Goal: Task Accomplishment & Management: Manage account settings

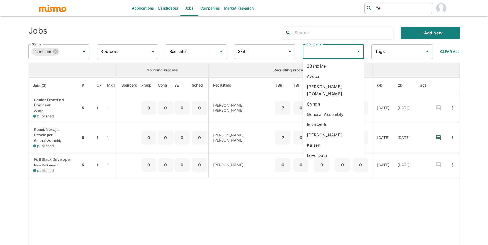
click at [332, 47] on input "Company" at bounding box center [329, 52] width 49 height 10
click at [328, 130] on li "Kaelio" at bounding box center [333, 135] width 61 height 10
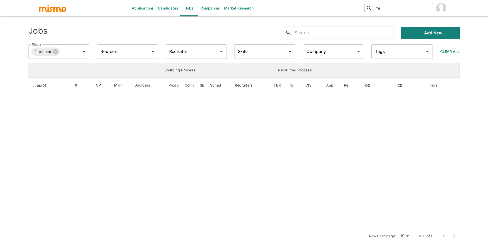
type input "Kaelio"
click at [72, 52] on input "Status" at bounding box center [66, 52] width 12 height 10
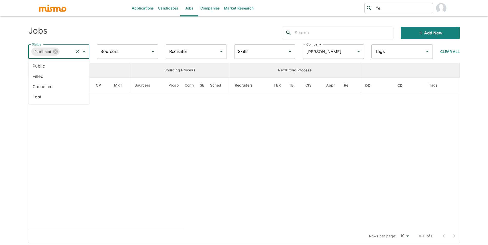
click at [62, 67] on li "Public" at bounding box center [59, 66] width 61 height 10
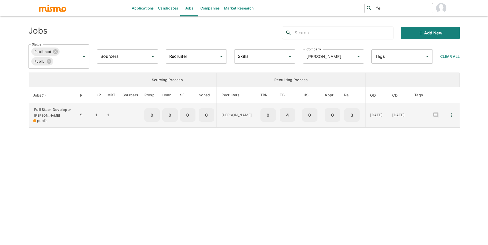
click at [52, 109] on p "Full Stack Developer" at bounding box center [54, 109] width 42 height 5
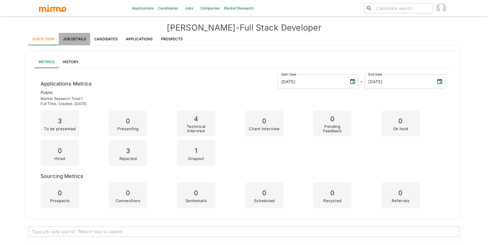
click at [82, 38] on link "Job Details" at bounding box center [75, 39] width 32 height 12
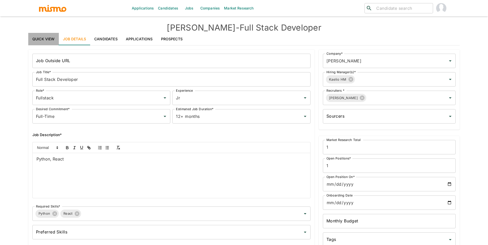
click at [52, 42] on link "Quick View" at bounding box center [43, 39] width 31 height 12
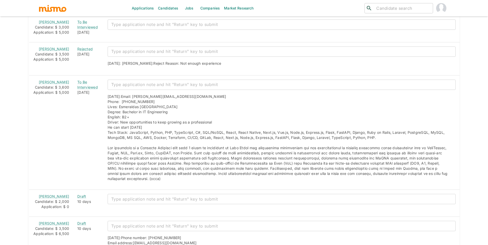
scroll to position [876, 0]
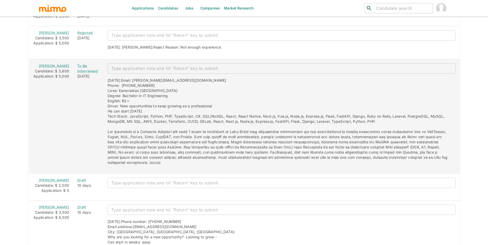
click at [49, 69] on div "Ricardo Vaca Peña" at bounding box center [51, 65] width 36 height 5
click at [49, 68] on link "Ricardo Vaca Peña" at bounding box center [54, 66] width 30 height 4
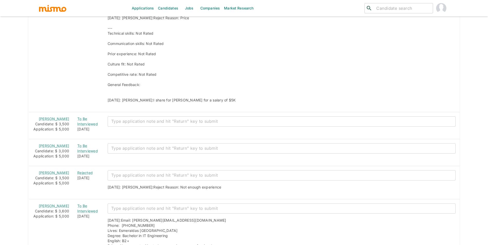
scroll to position [747, 0]
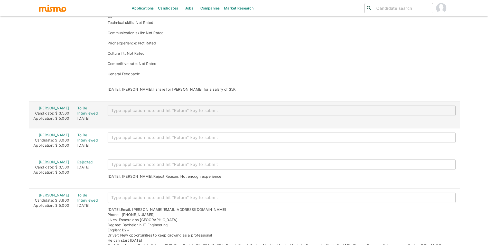
click at [77, 116] on div "Today" at bounding box center [88, 118] width 22 height 5
click at [87, 115] on div "To Be Interviewed" at bounding box center [88, 111] width 22 height 10
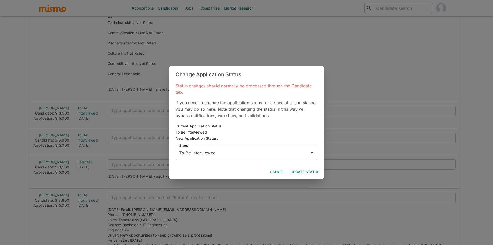
click at [215, 150] on input "To Be Interviewed" at bounding box center [242, 153] width 129 height 10
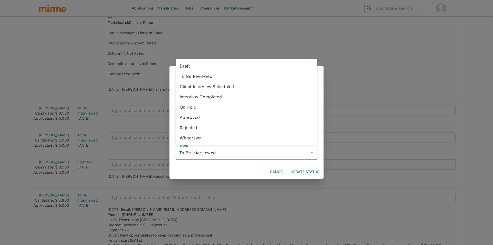
click at [212, 134] on li "Withdrawn" at bounding box center [247, 138] width 142 height 10
type input "Withdrawn"
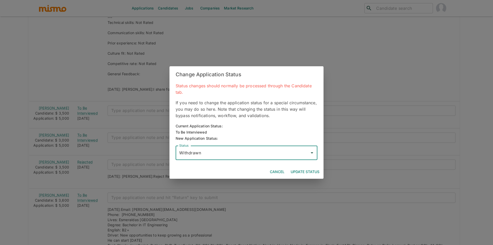
click at [308, 170] on button "Update Status" at bounding box center [305, 172] width 33 height 10
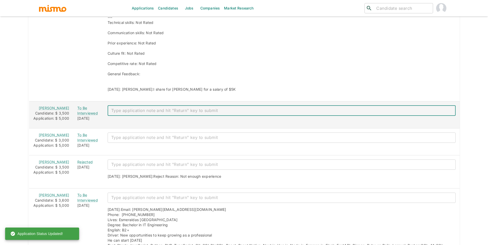
click at [125, 113] on textarea "enhanced table" at bounding box center [281, 111] width 341 height 6
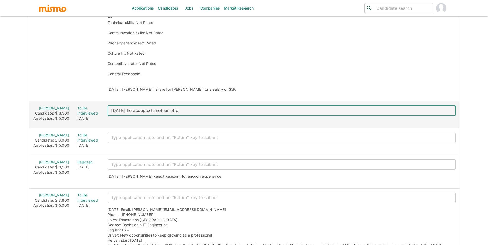
type textarea "Yesterday he accepted another offer"
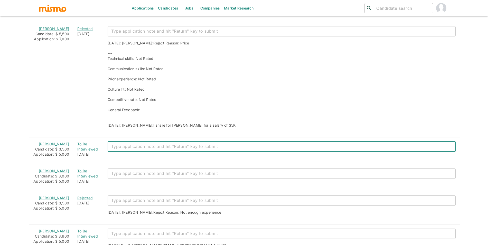
scroll to position [794, 0]
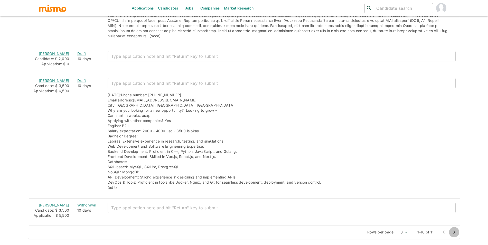
click at [453, 231] on icon "Go to next page" at bounding box center [454, 232] width 2 height 3
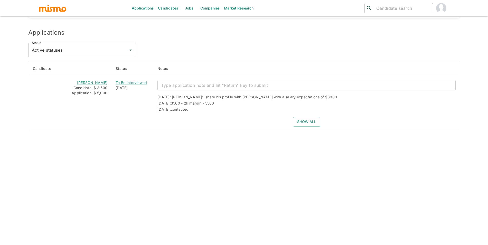
scroll to position [445, 0]
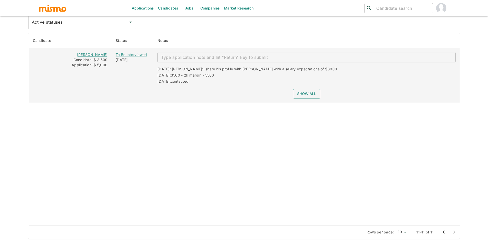
click at [107, 57] on link "Jeferson Franco" at bounding box center [92, 54] width 30 height 4
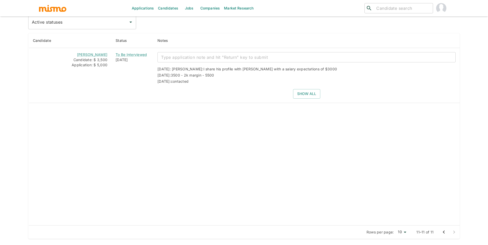
click at [444, 237] on button "Go to previous page" at bounding box center [444, 232] width 10 height 10
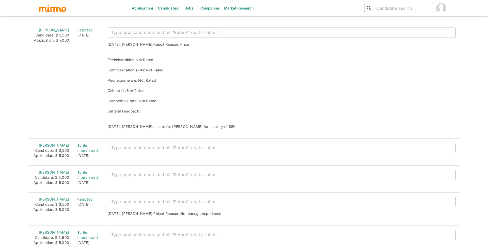
scroll to position [785, 0]
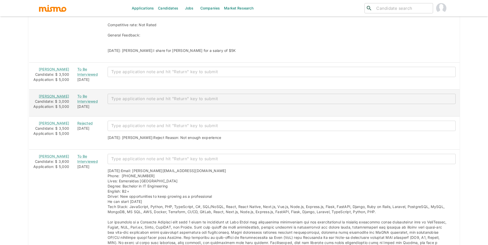
click at [49, 98] on link "Enrique Gimenez" at bounding box center [54, 96] width 30 height 4
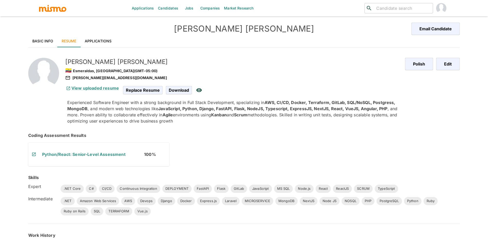
click at [94, 63] on h5 "Ricardo Vaca Peña" at bounding box center [233, 62] width 336 height 8
copy h5 "Ricardo Vaca Peña"
click at [111, 73] on div "🇪🇨 Esmeraldas, Ecuador (GMT-05:00)" at bounding box center [233, 70] width 336 height 9
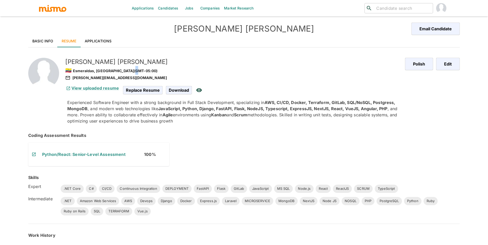
click at [111, 73] on div "🇪🇨 Esmeraldas, Ecuador (GMT-05:00)" at bounding box center [233, 70] width 336 height 9
click at [113, 84] on div "View uploaded resume" at bounding box center [92, 88] width 58 height 10
click at [113, 81] on div "View uploaded resume Replace Resume Download" at bounding box center [232, 88] width 338 height 14
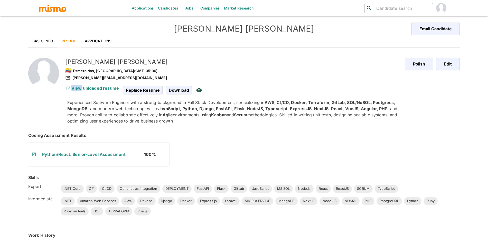
click at [113, 81] on div "View uploaded resume Replace Resume Download" at bounding box center [232, 88] width 338 height 14
click at [113, 80] on div "ricardo.vacape@gmail.com" at bounding box center [233, 78] width 336 height 6
copy div "ricardo.vacape@gmail.com"
